Goal: Transaction & Acquisition: Purchase product/service

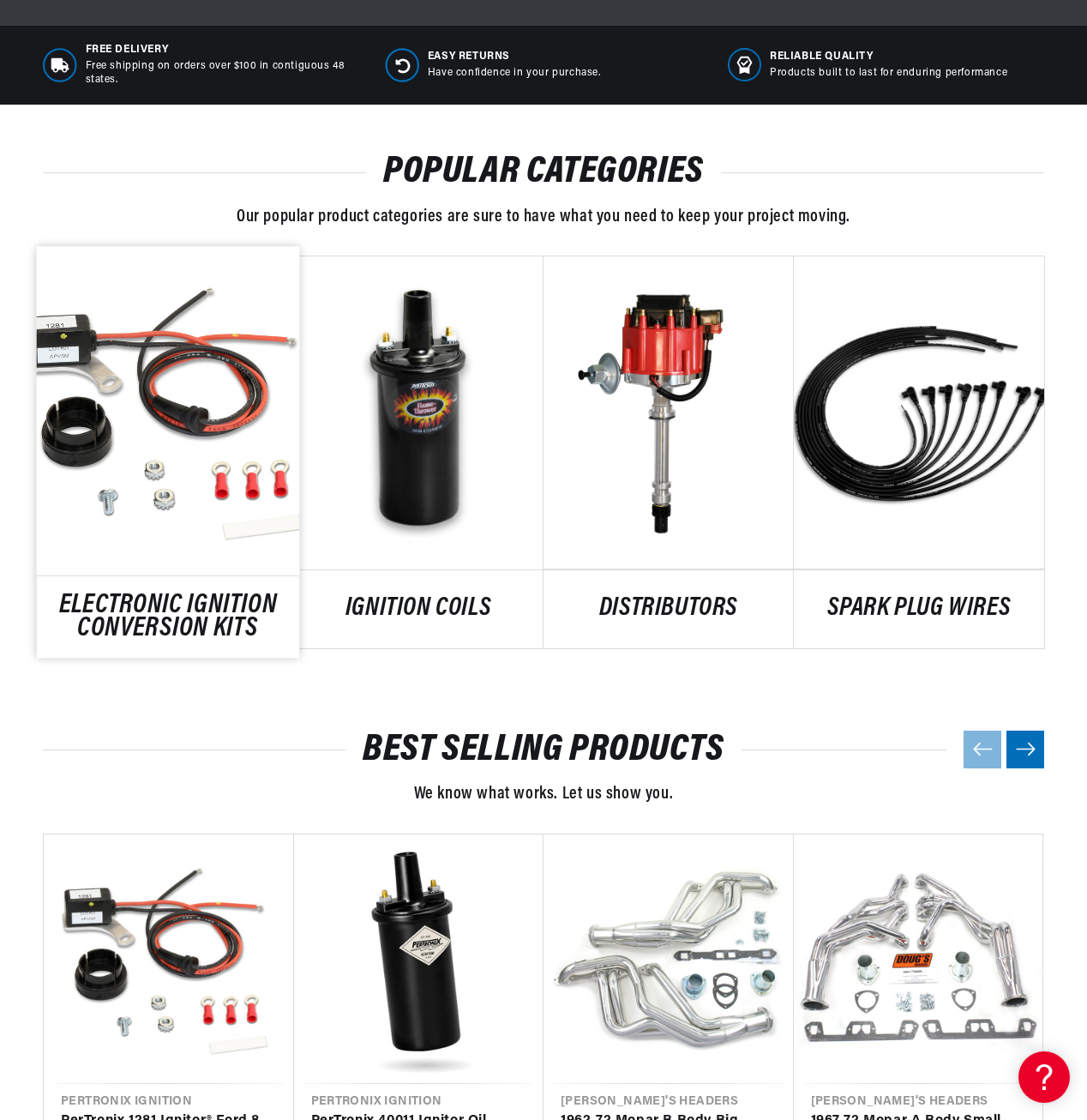
scroll to position [0, 519]
click at [158, 612] on link "ELECTRONIC IGNITION CONVERSION KITS" at bounding box center [169, 615] width 263 height 46
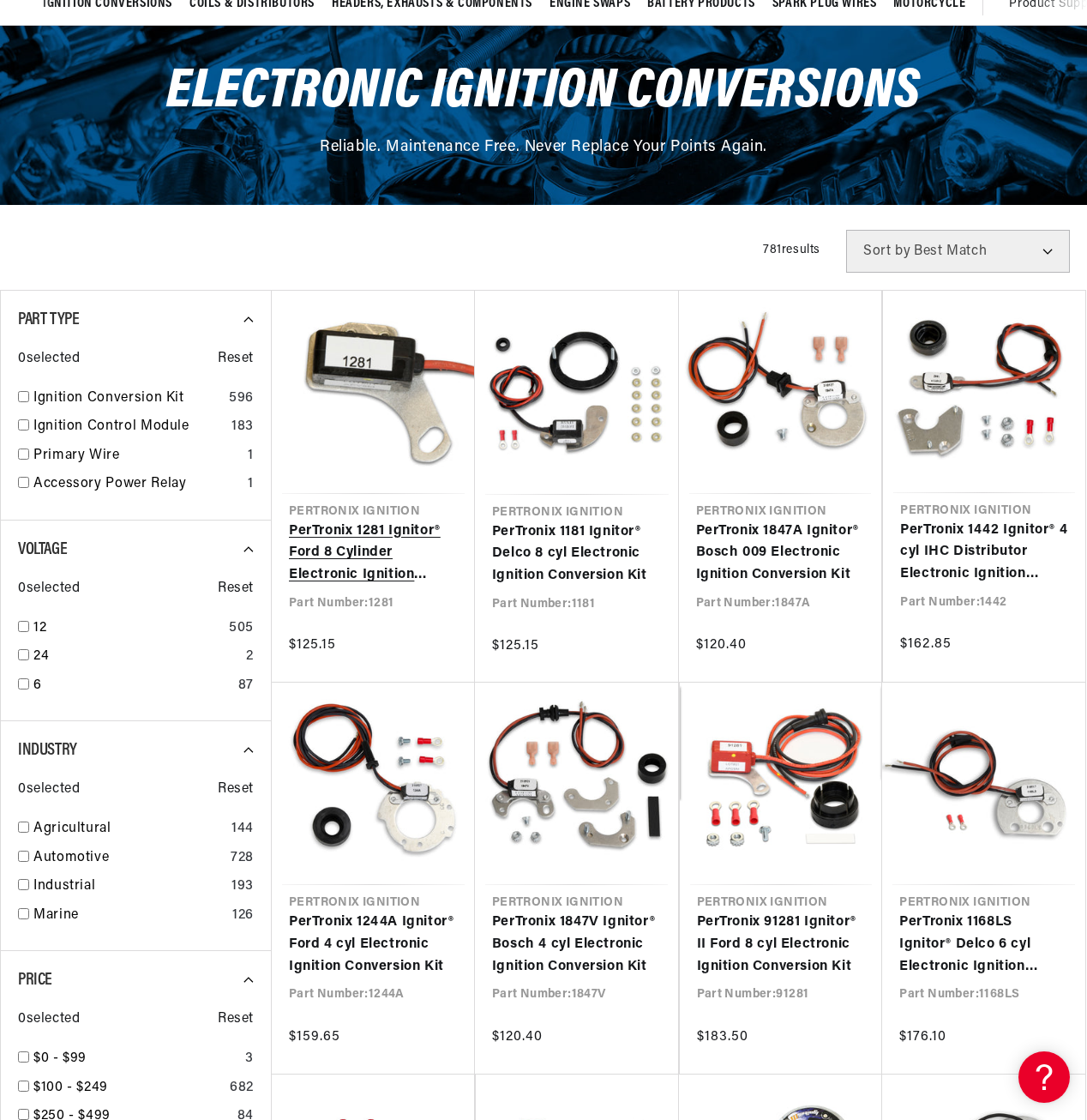
scroll to position [171, 0]
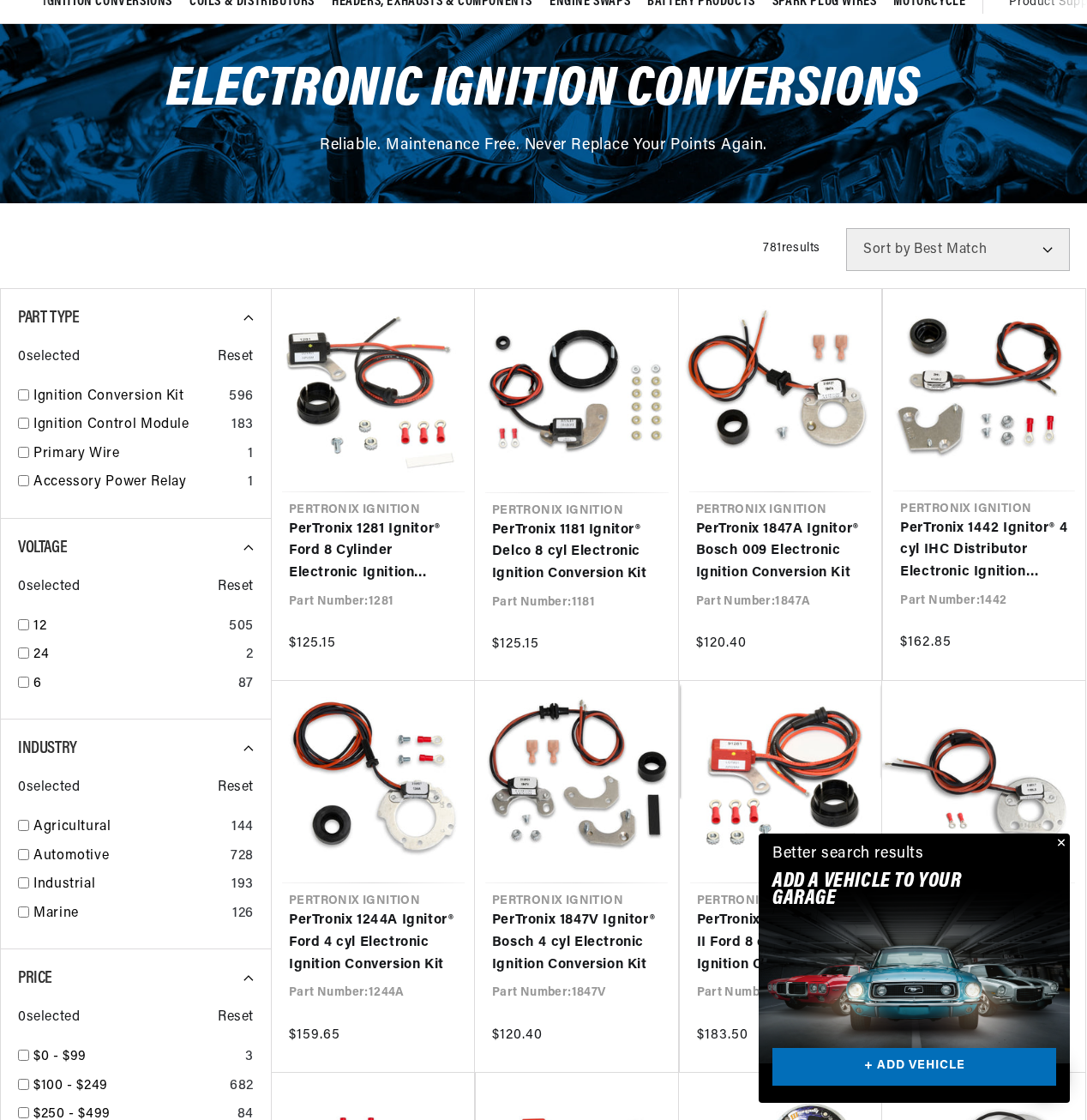
click at [1059, 841] on button "Close" at bounding box center [1059, 844] width 21 height 21
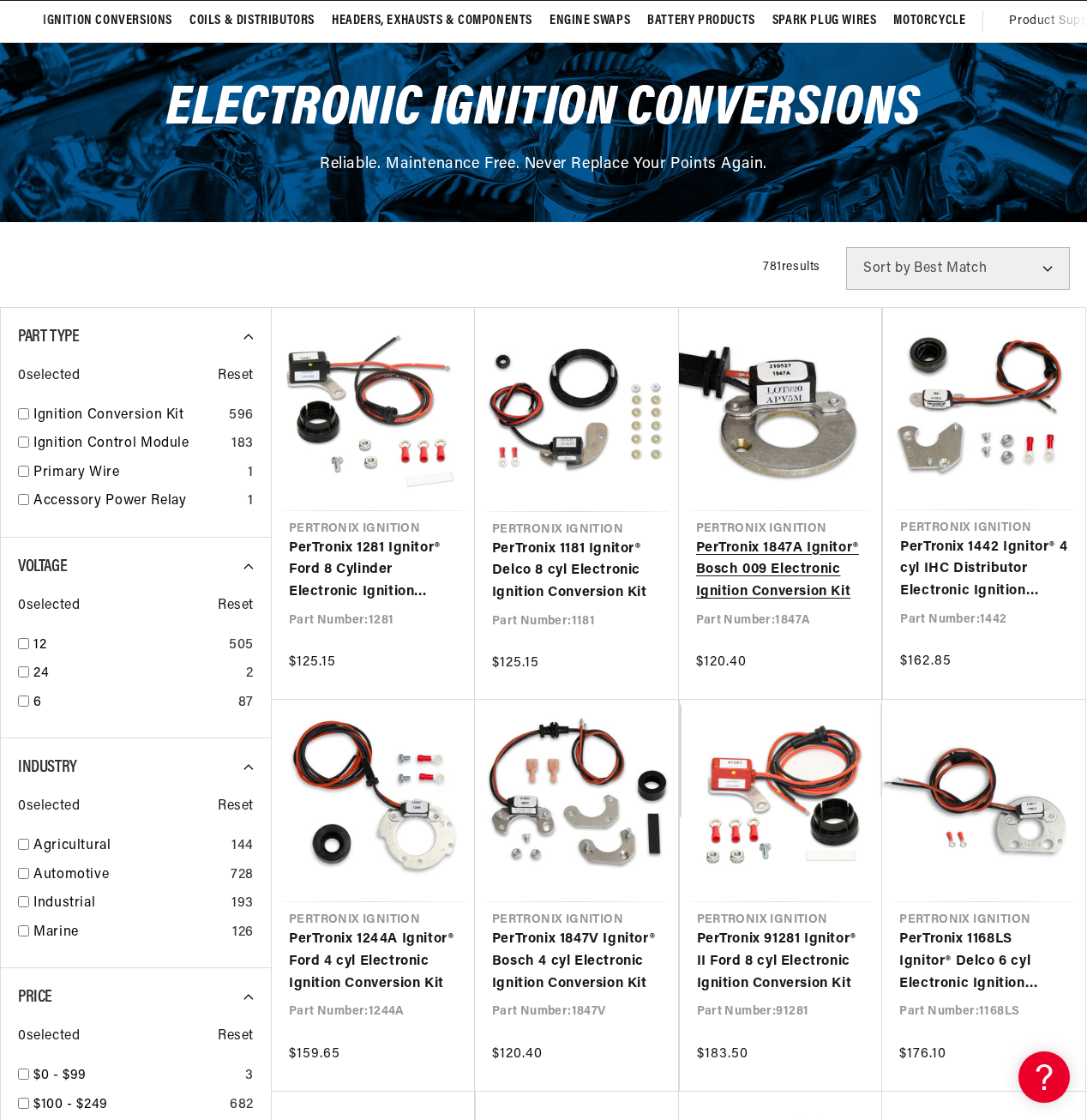
scroll to position [0, 0]
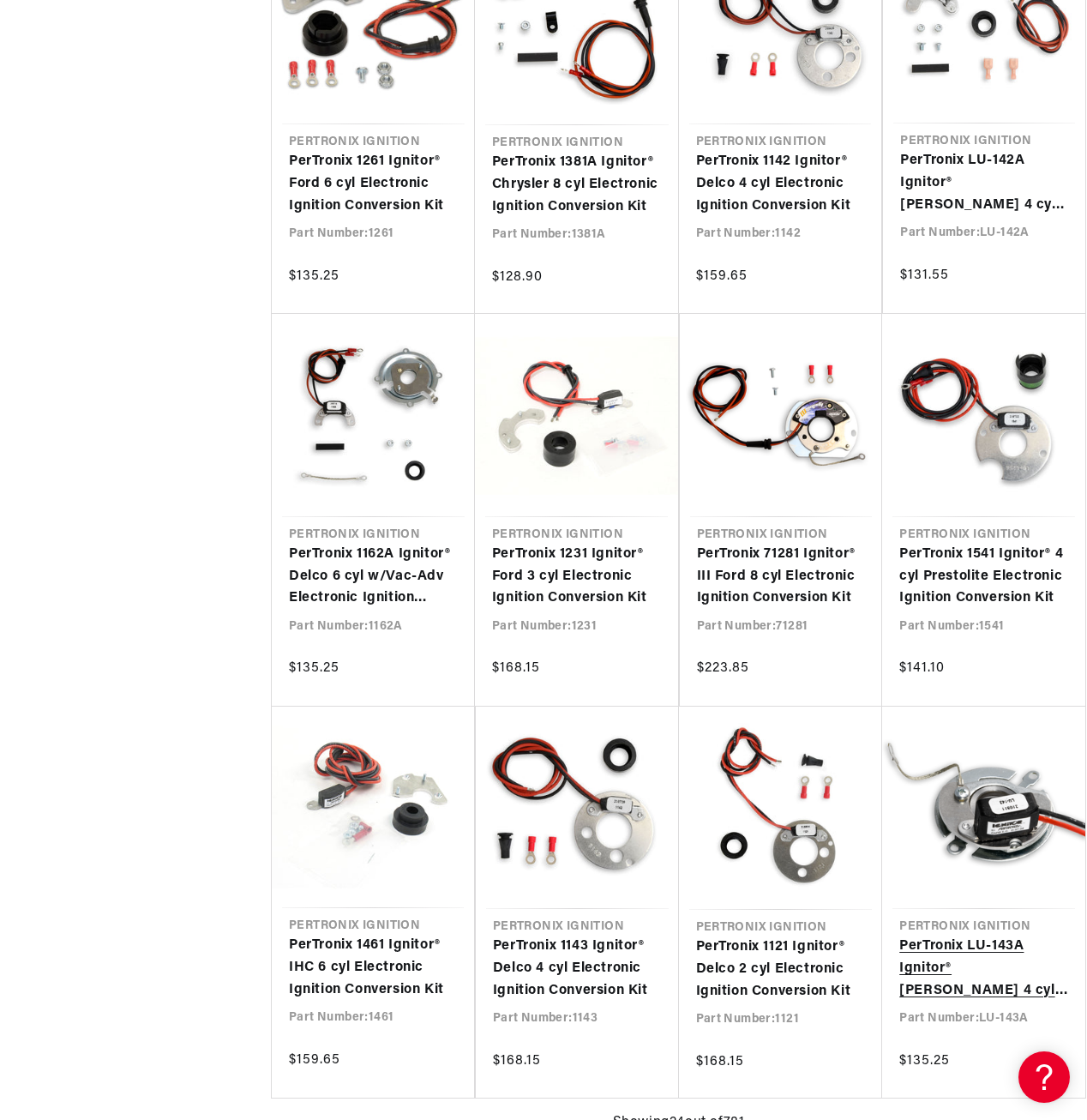
scroll to position [0, 519]
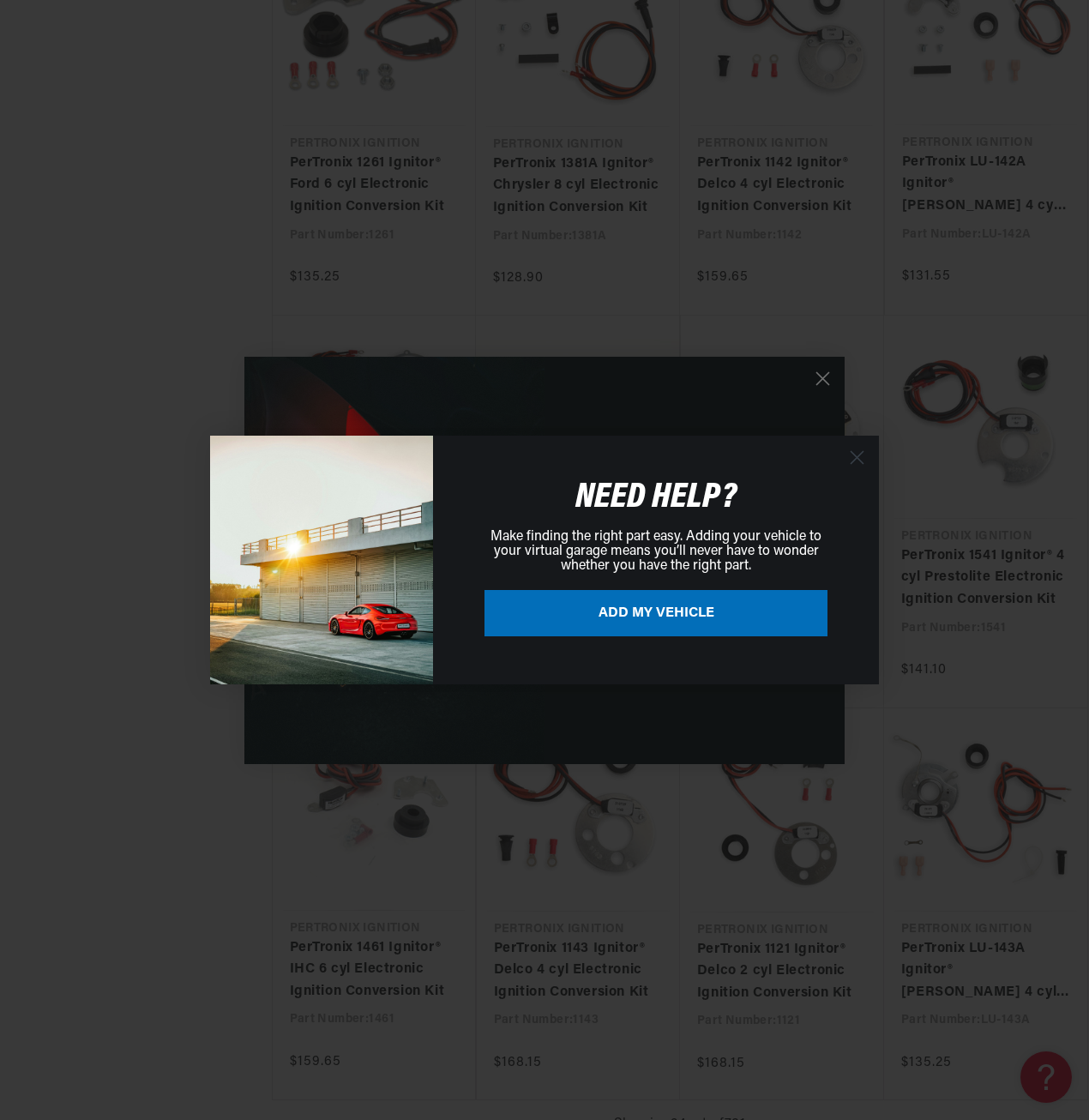
click at [848, 458] on circle "Close dialog" at bounding box center [857, 457] width 29 height 29
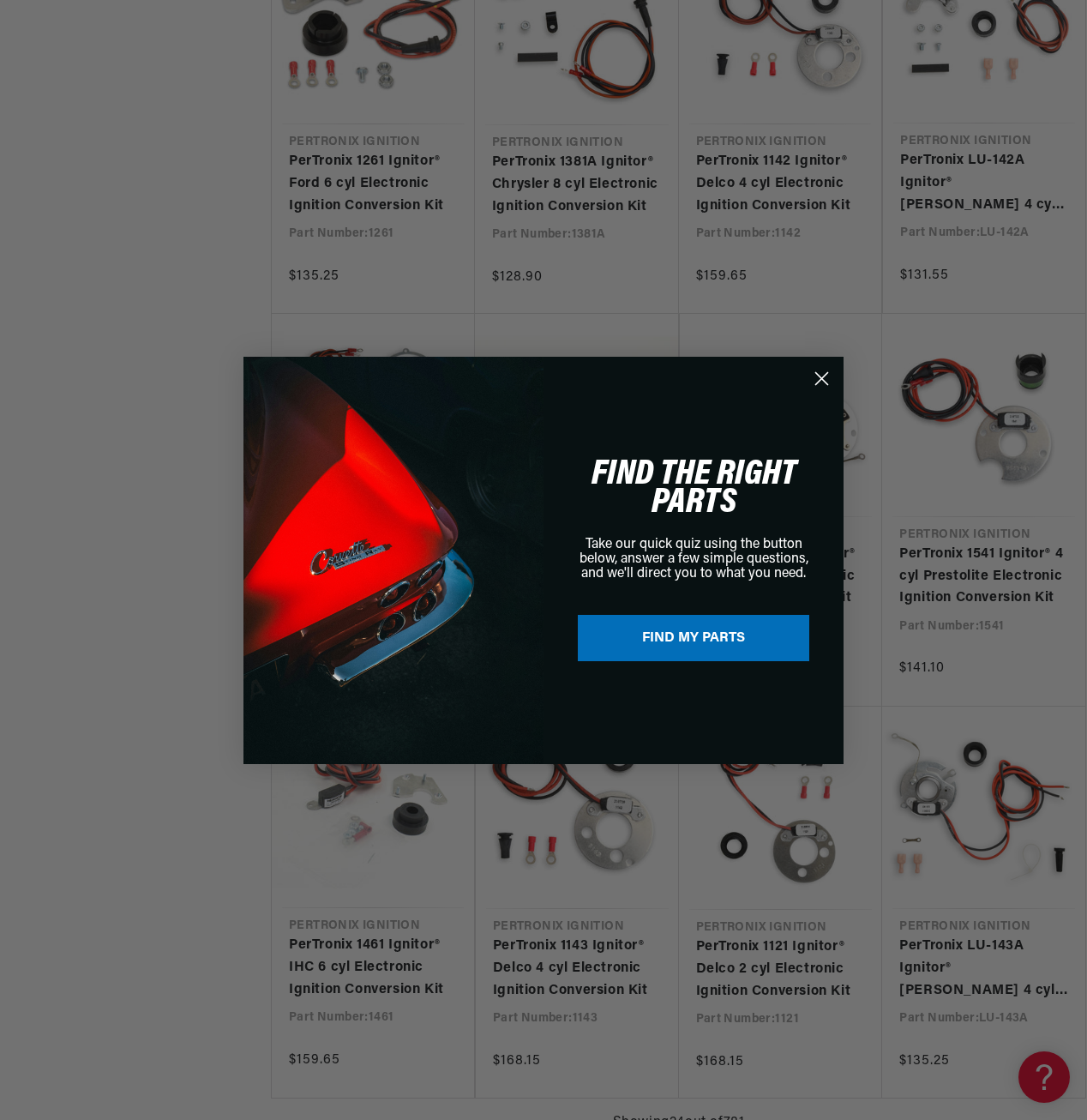
click at [820, 383] on circle "Close dialog" at bounding box center [821, 377] width 29 height 29
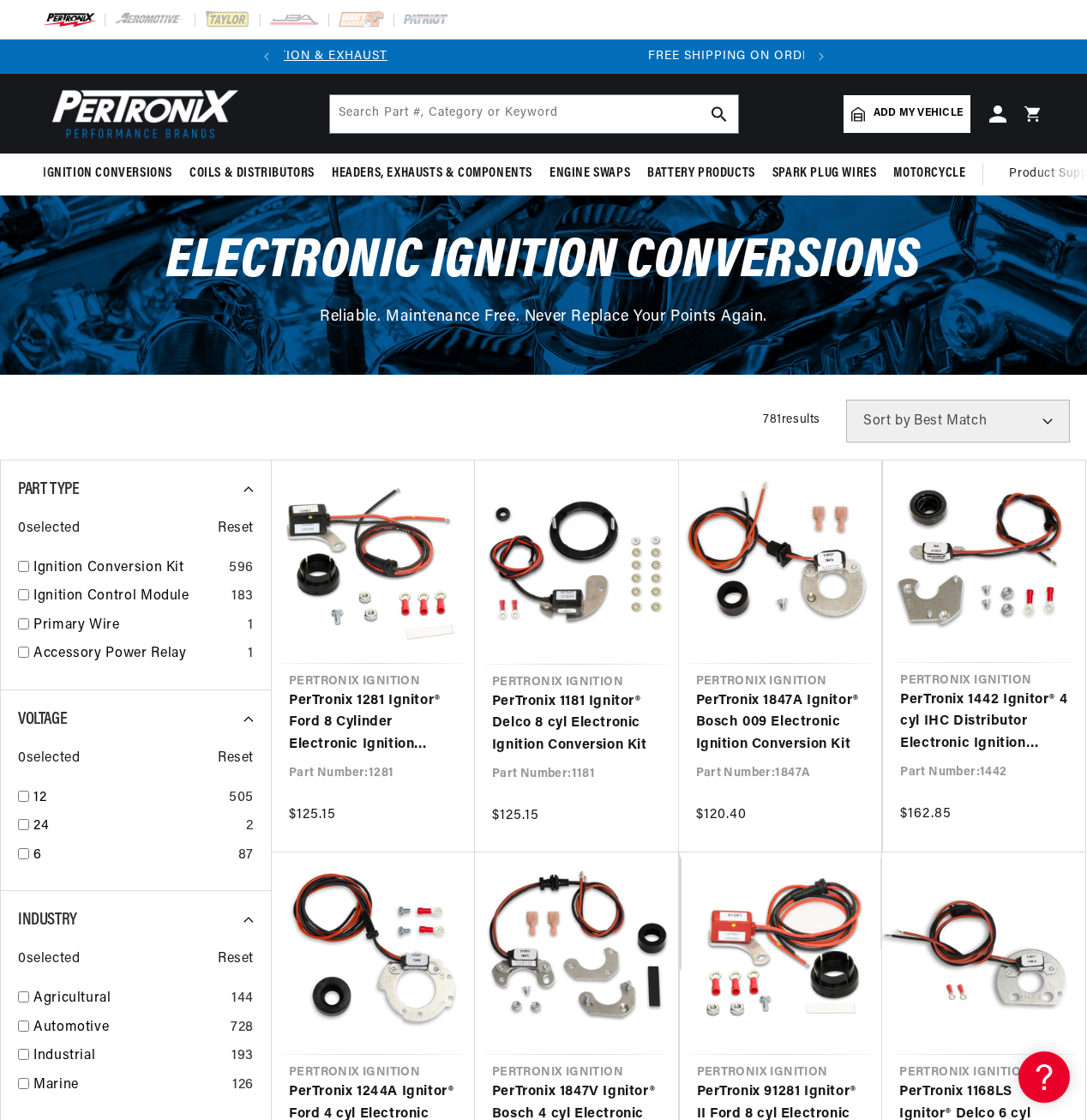
click at [556, 403] on div "Filters 781 results Show Universal Parts Sort by Best Match Featured Name, A-Z …" at bounding box center [544, 422] width 1087 height 43
